Goal: Navigation & Orientation: Find specific page/section

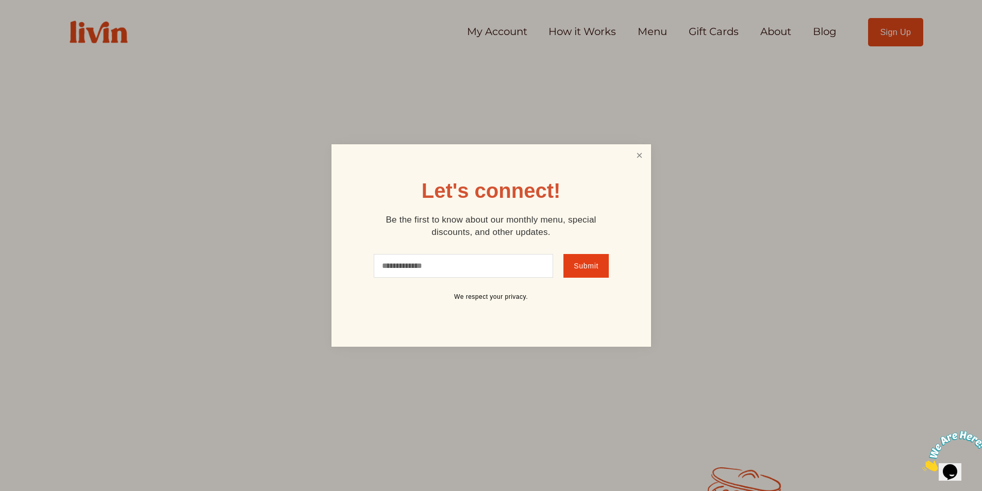
click at [636, 152] on link "Close" at bounding box center [639, 155] width 20 height 19
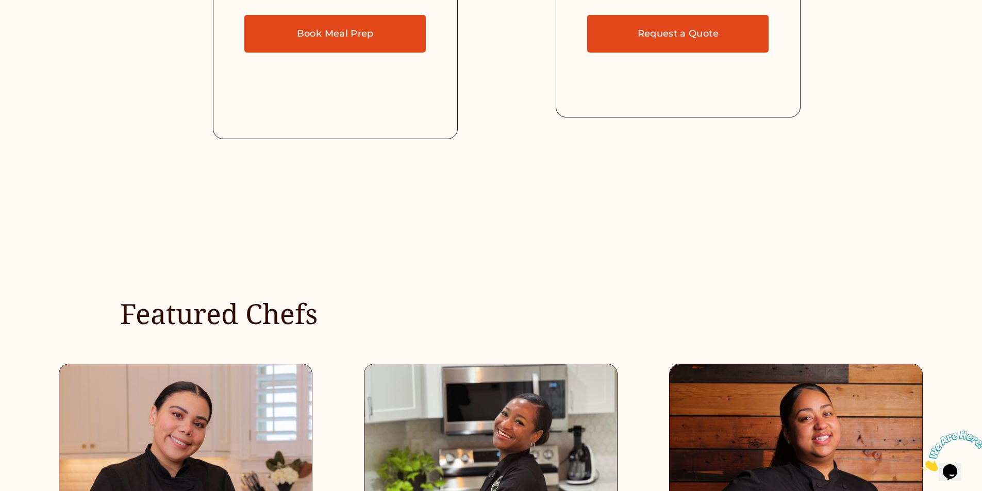
scroll to position [3196, 0]
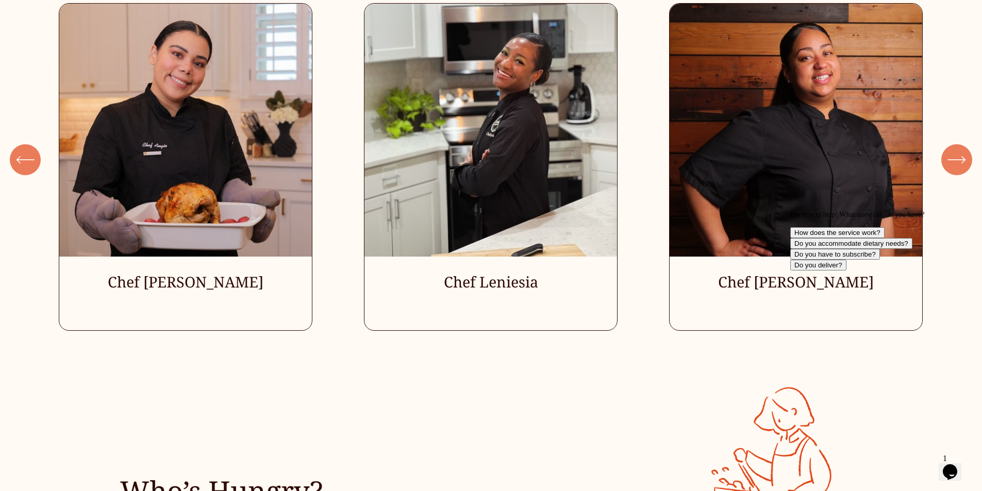
click at [506, 291] on ul "Chef [PERSON_NAME] Chef Leniesia" at bounding box center [491, 167] width 864 height 328
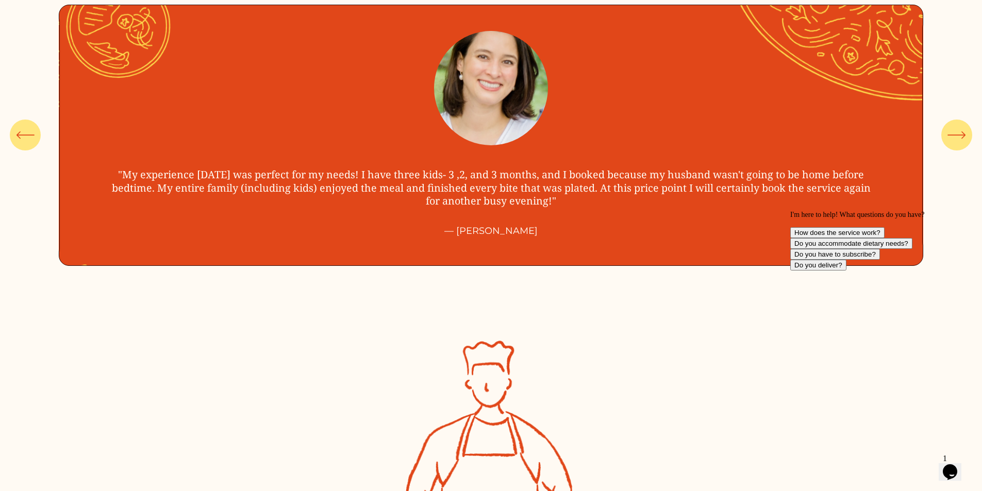
scroll to position [4227, 0]
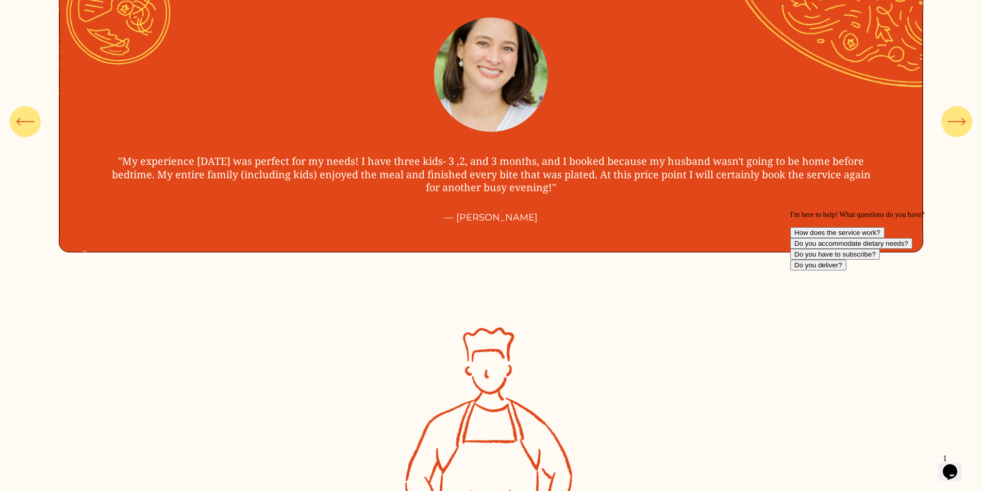
click at [964, 124] on icon "\a \a \a Next\a \a" at bounding box center [957, 121] width 19 height 19
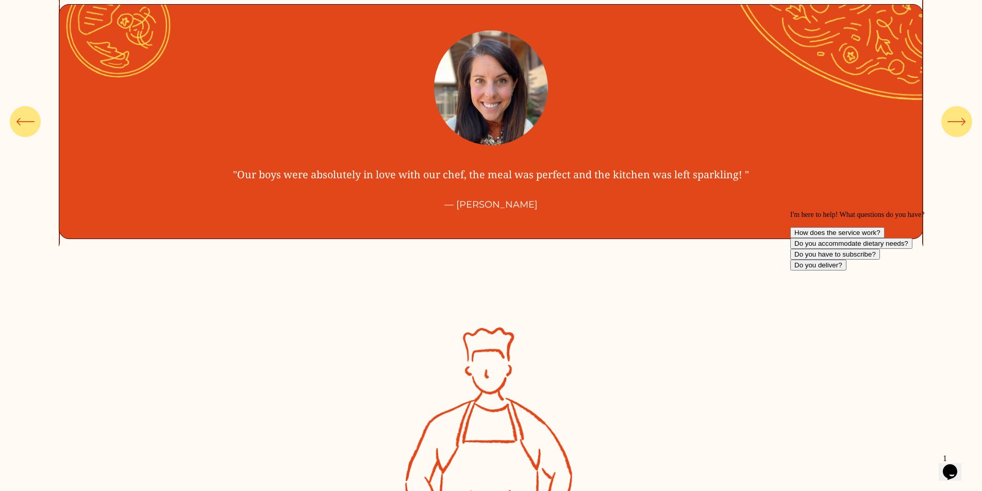
click at [964, 124] on icon "\a \a \a Next\a \a" at bounding box center [957, 121] width 19 height 19
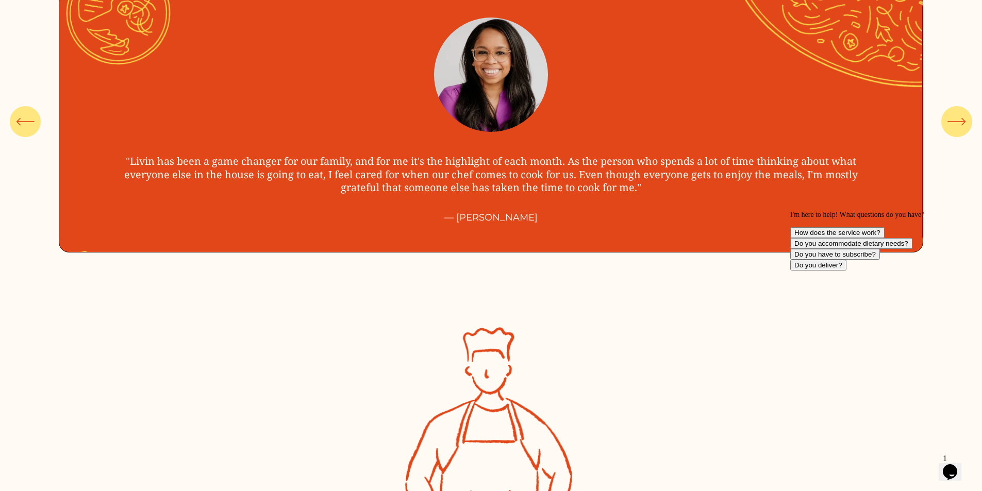
click at [964, 124] on icon "\a \a \a Next\a \a" at bounding box center [957, 121] width 19 height 19
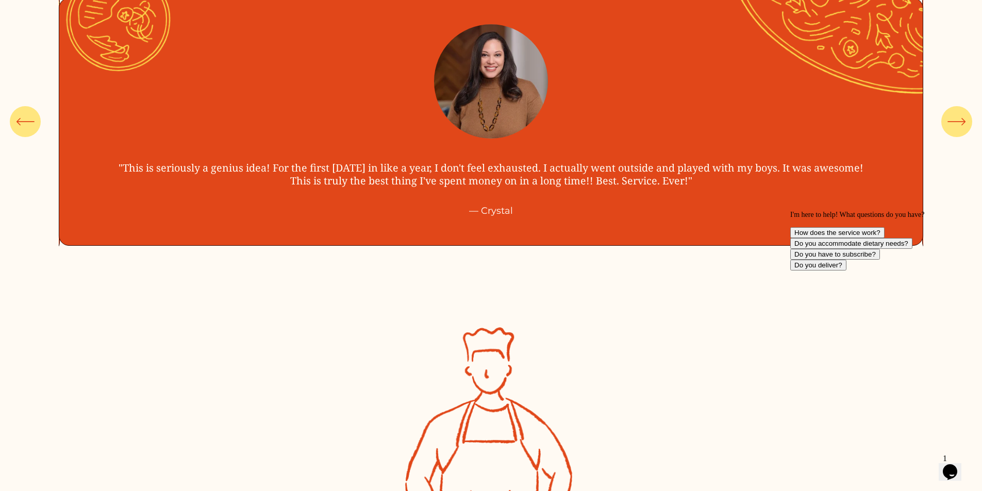
click at [964, 124] on icon "\a \a \a Next\a \a" at bounding box center [957, 121] width 19 height 19
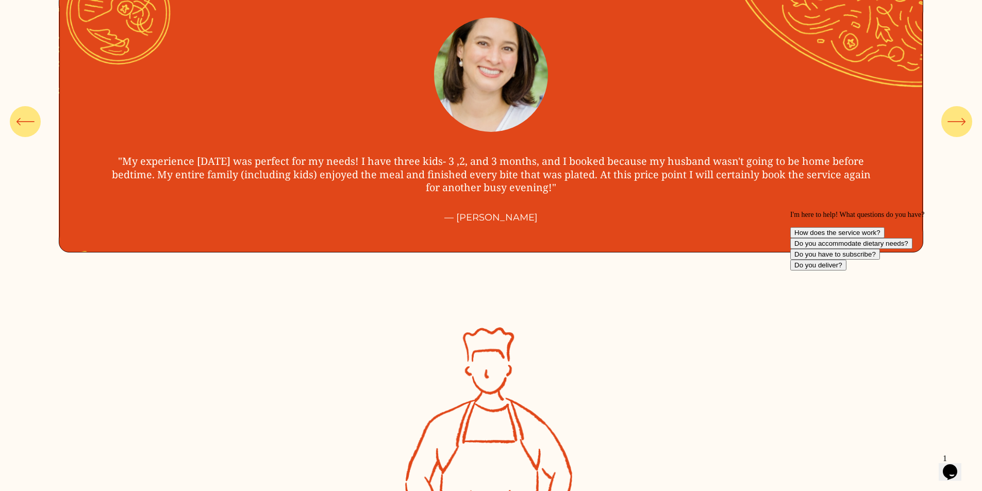
click at [964, 124] on icon "\a \a \a Next\a \a" at bounding box center [957, 121] width 19 height 19
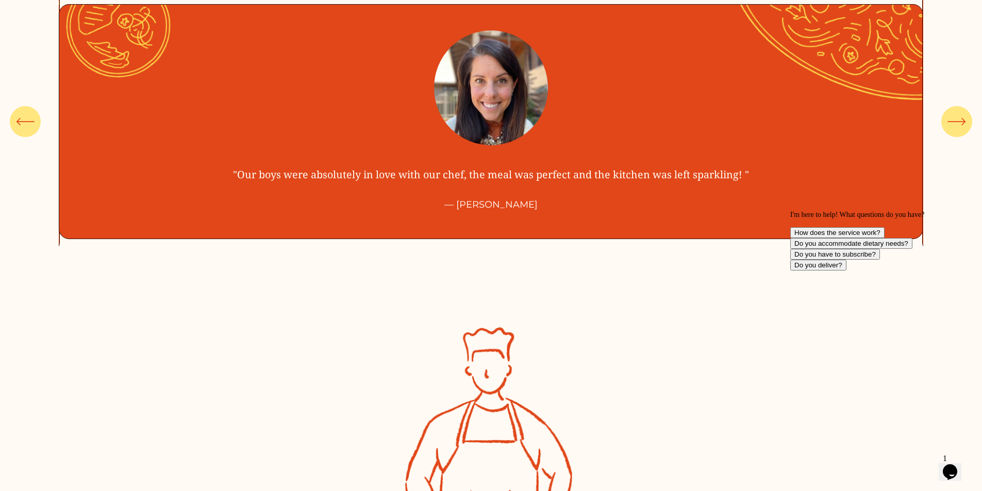
click at [964, 124] on icon "\a \a \a Next\a \a" at bounding box center [957, 121] width 19 height 19
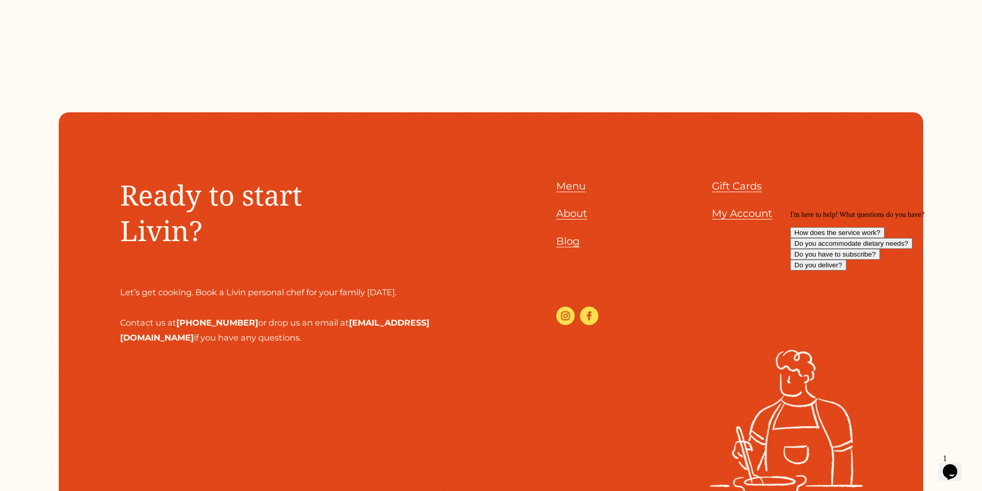
scroll to position [5087, 0]
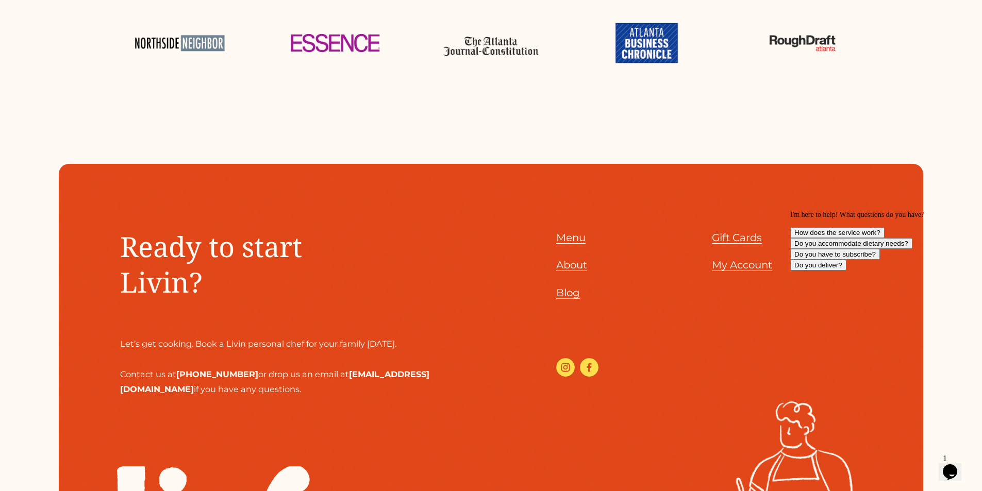
click at [565, 244] on span "Menu" at bounding box center [570, 237] width 29 height 12
click at [731, 244] on span "Gift Cards" at bounding box center [737, 237] width 50 height 12
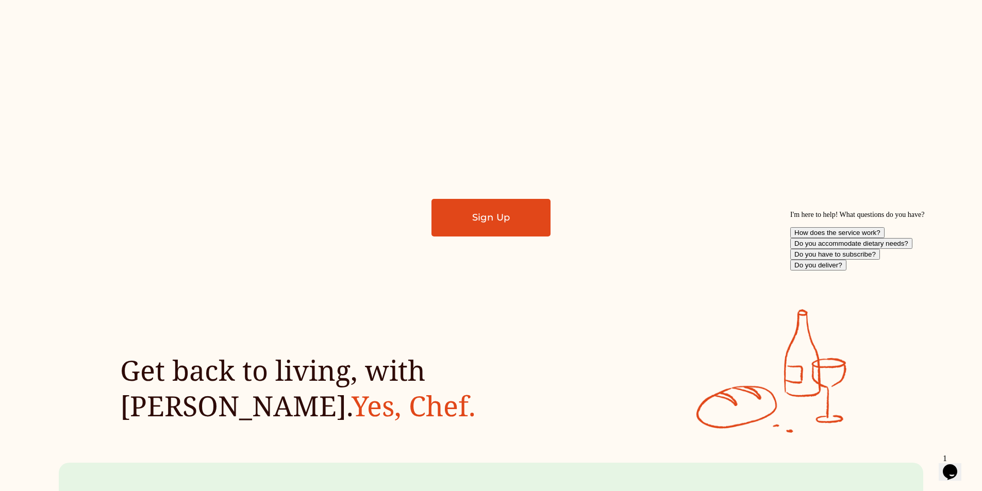
scroll to position [461, 0]
